Goal: Task Accomplishment & Management: Manage account settings

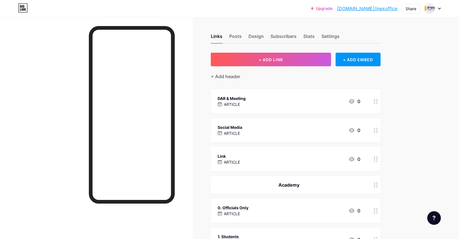
click at [246, 133] on div "Social Media ARTICLE 0" at bounding box center [288, 130] width 142 height 13
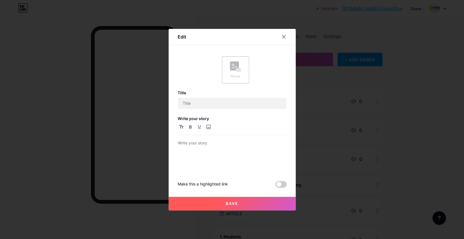
type input "Social Media"
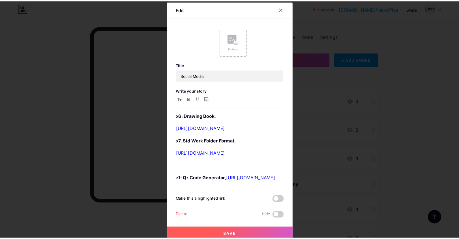
scroll to position [297, 0]
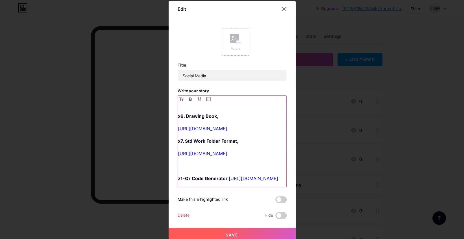
click at [277, 149] on p "[URL][DOMAIN_NAME]" at bounding box center [232, 153] width 109 height 8
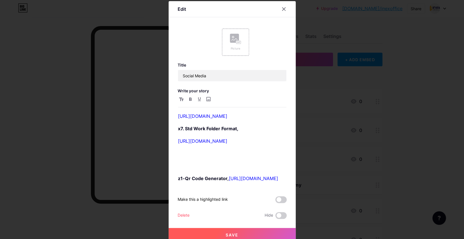
click at [219, 235] on button "Save" at bounding box center [232, 235] width 127 height 14
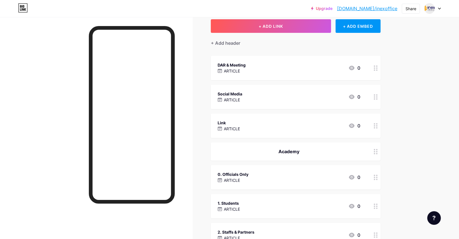
scroll to position [38, 0]
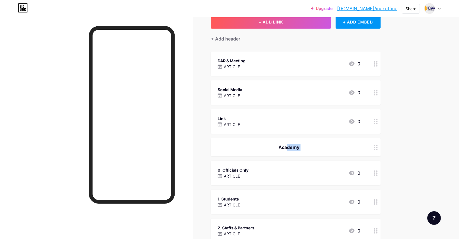
drag, startPoint x: 213, startPoint y: 168, endPoint x: 217, endPoint y: 142, distance: 26.6
click at [234, 147] on div "0. Officials Only" at bounding box center [232, 147] width 31 height 6
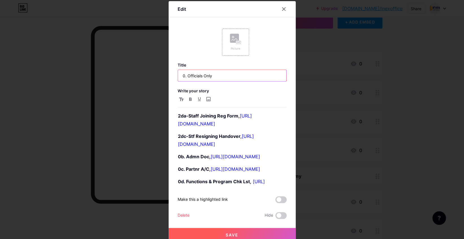
drag, startPoint x: 185, startPoint y: 75, endPoint x: 161, endPoint y: 74, distance: 23.8
click at [161, 74] on div "Edit Picture Title 0. Officials Only Write your story 2da-Staff Joining Reg For…" at bounding box center [232, 119] width 464 height 239
type input "Officials Only"
click at [209, 232] on button "Save" at bounding box center [232, 235] width 127 height 14
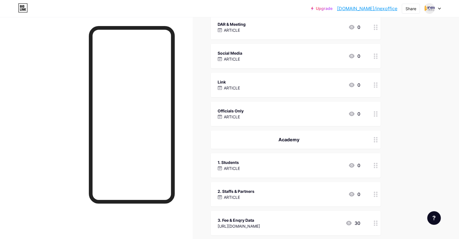
scroll to position [75, 0]
